Goal: Entertainment & Leisure: Consume media (video, audio)

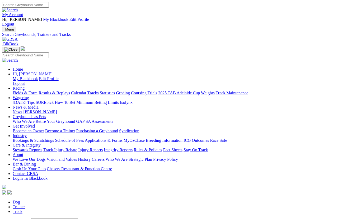
click at [20, 91] on link "Fields & Form" at bounding box center [25, 93] width 25 height 4
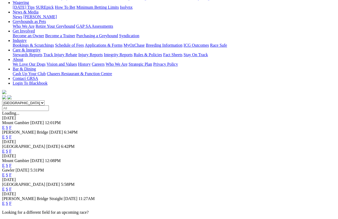
scroll to position [95, 0]
click at [12, 187] on link "F" at bounding box center [10, 189] width 2 height 4
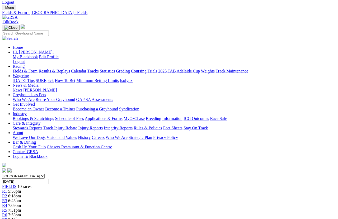
scroll to position [21, 0]
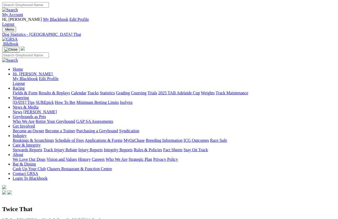
scroll to position [4, 0]
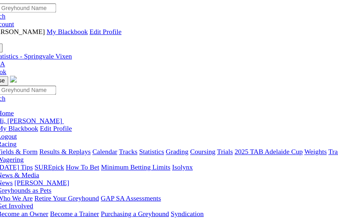
click at [13, 91] on link "Fields & Form" at bounding box center [25, 93] width 25 height 4
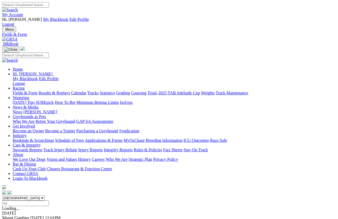
scroll to position [4, 0]
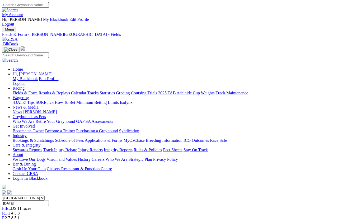
scroll to position [0, 18]
click at [13, 91] on link "Fields & Form" at bounding box center [25, 93] width 25 height 4
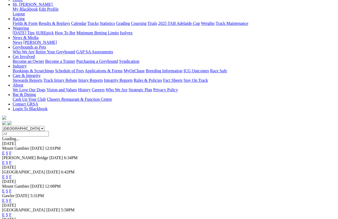
scroll to position [69, 0]
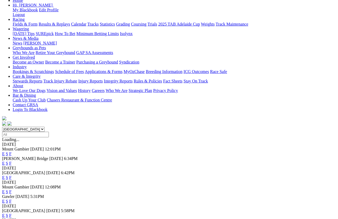
click at [12, 176] on link "F" at bounding box center [10, 178] width 2 height 4
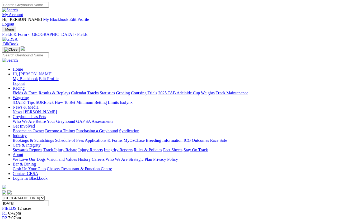
scroll to position [4, 0]
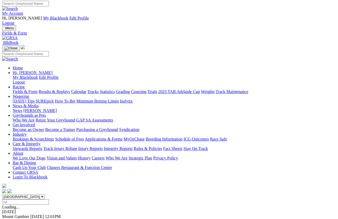
scroll to position [2, 0]
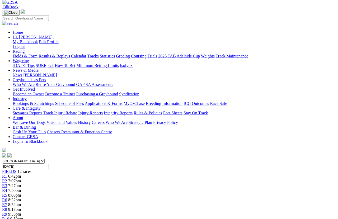
scroll to position [34, 0]
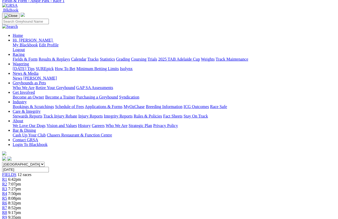
click at [7, 192] on link "R4" at bounding box center [4, 194] width 5 height 4
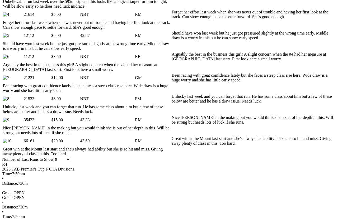
scroll to position [379, 0]
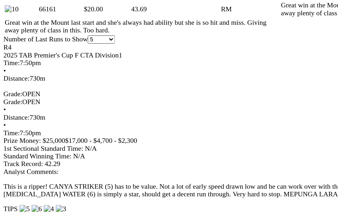
scroll to position [432, 0]
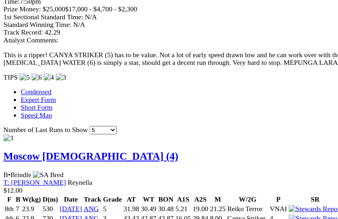
scroll to position [513, 0]
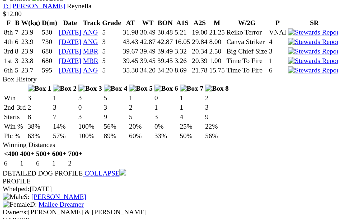
scroll to position [621, 0]
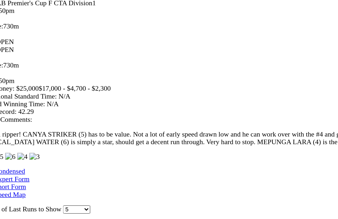
scroll to position [537, 0]
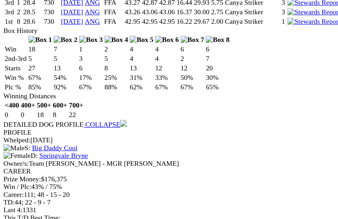
scroll to position [921, 0]
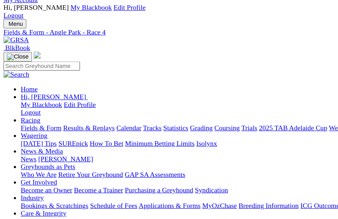
scroll to position [15, 0]
